Goal: Find specific page/section: Find specific page/section

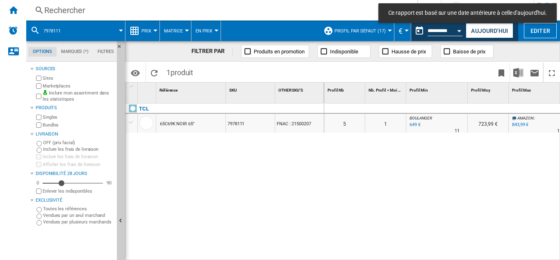
click at [68, 10] on div "Rechercher" at bounding box center [220, 10] width 352 height 11
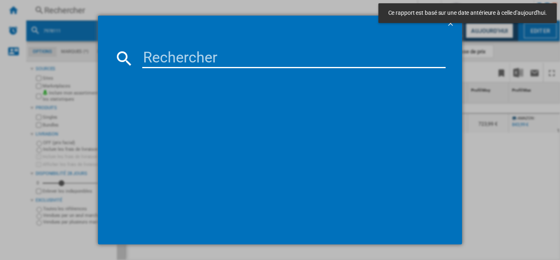
click at [173, 54] on input at bounding box center [294, 58] width 304 height 20
paste input "7984367"
type input "7984367"
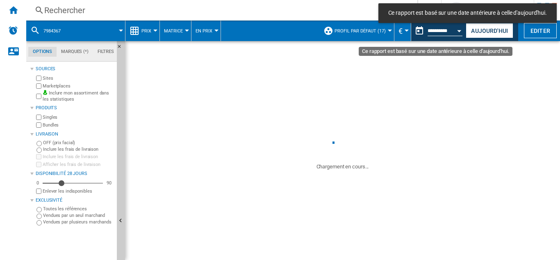
click at [461, 30] on button "Open calendar" at bounding box center [460, 29] width 15 height 15
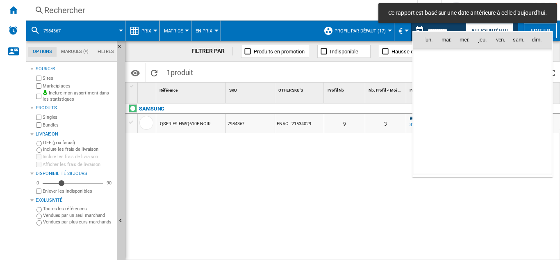
scroll to position [3914, 0]
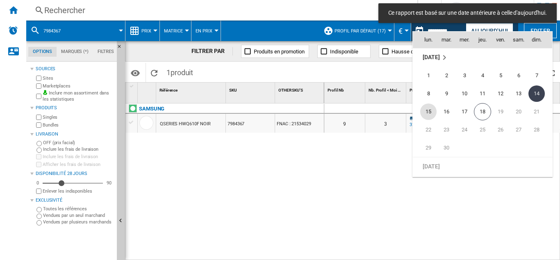
click at [428, 109] on span "15" at bounding box center [429, 111] width 16 height 16
type input "**********"
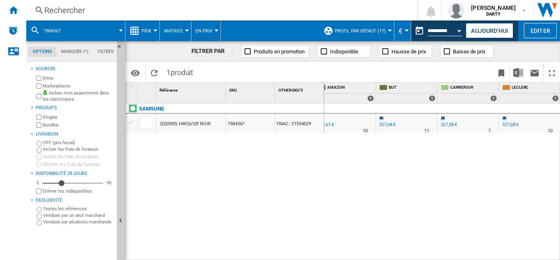
click at [71, 12] on div "Rechercher" at bounding box center [220, 10] width 352 height 11
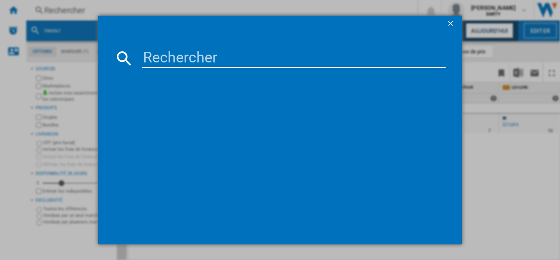
type input "7876211"
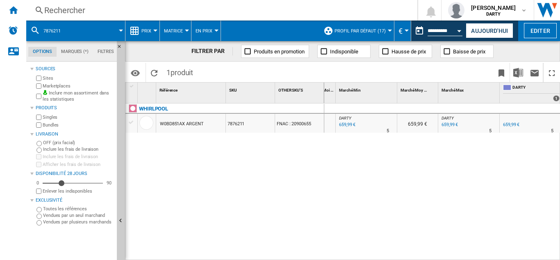
scroll to position [0, 318]
click at [73, 5] on div "Rechercher" at bounding box center [220, 10] width 352 height 11
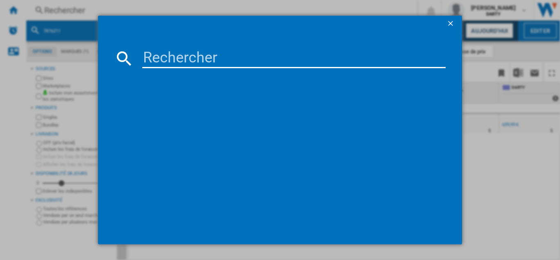
type input "4951824"
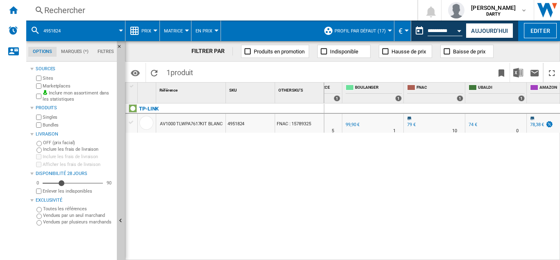
scroll to position [0, 686]
